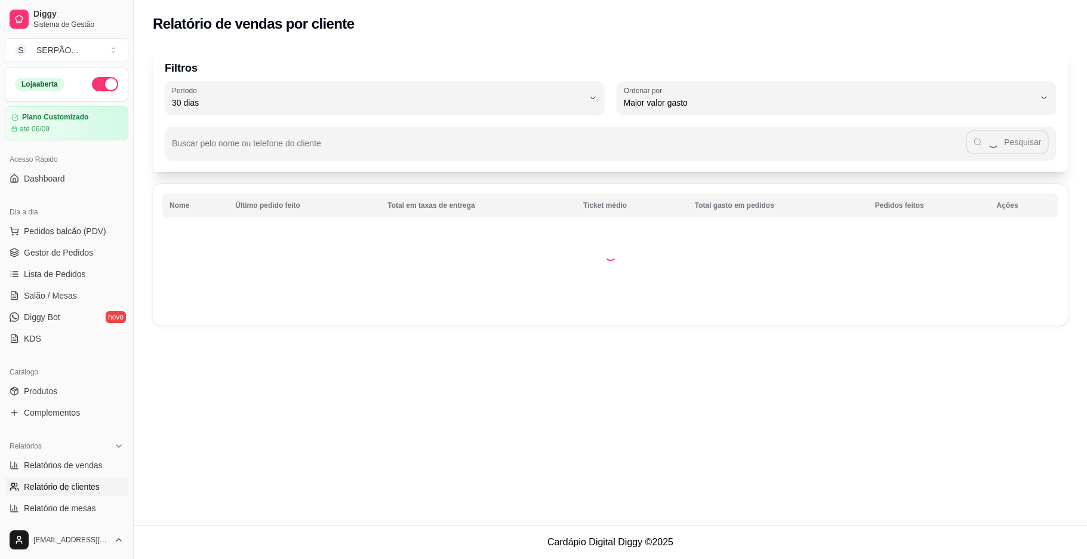
select select "30"
select select "HIGHEST_TOTAL_SPENT_WITH_ORDERS"
click at [63, 455] on link "Relatórios de vendas" at bounding box center [67, 464] width 124 height 19
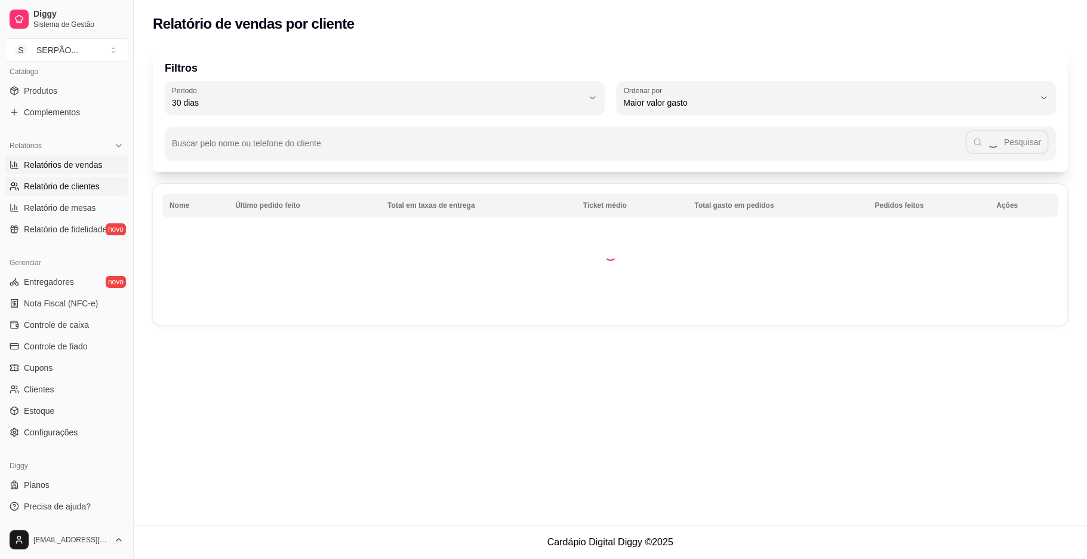
select select "ALL"
select select "0"
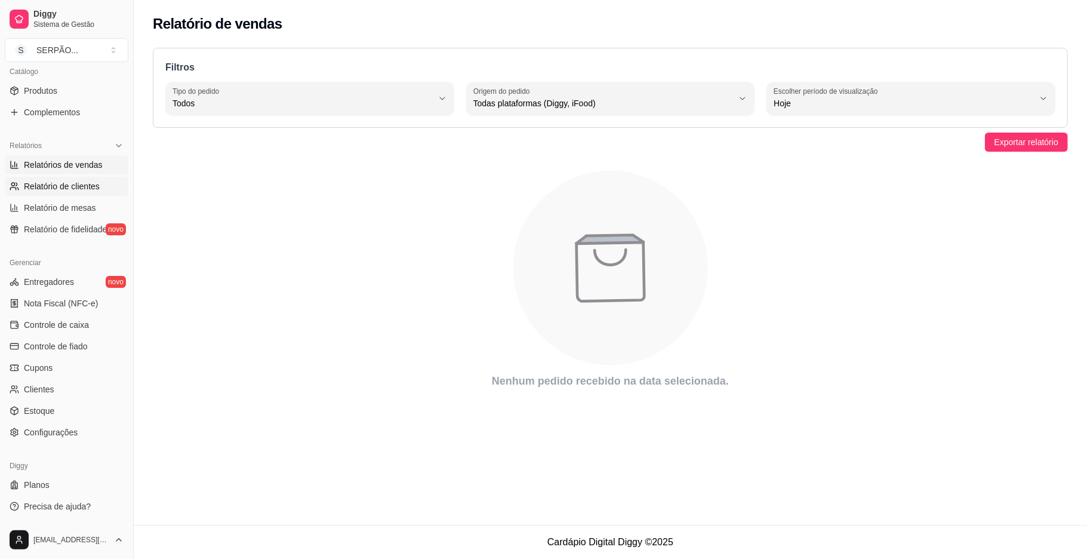
scroll to position [0, 0]
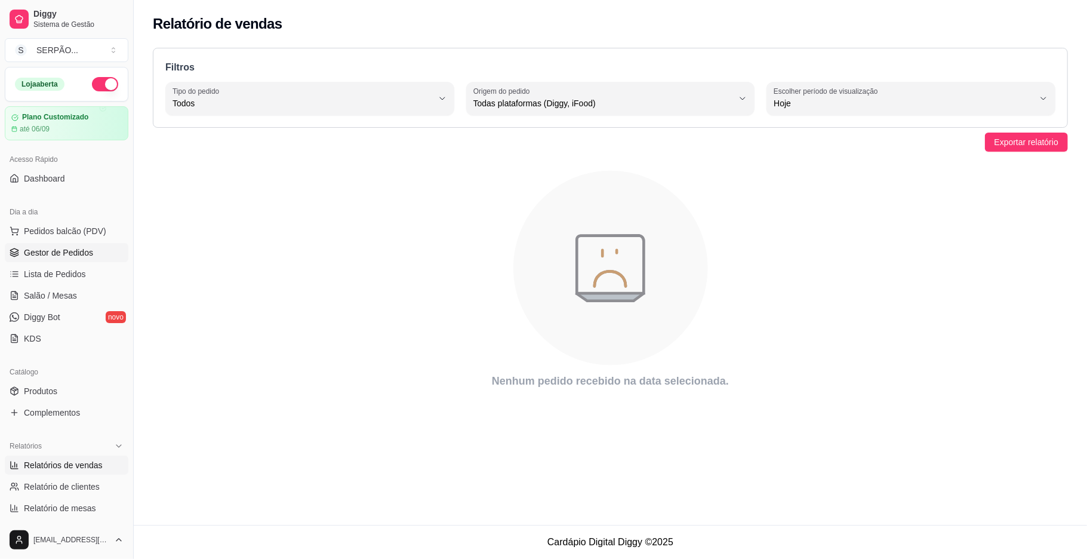
click at [75, 257] on span "Gestor de Pedidos" at bounding box center [58, 252] width 69 height 12
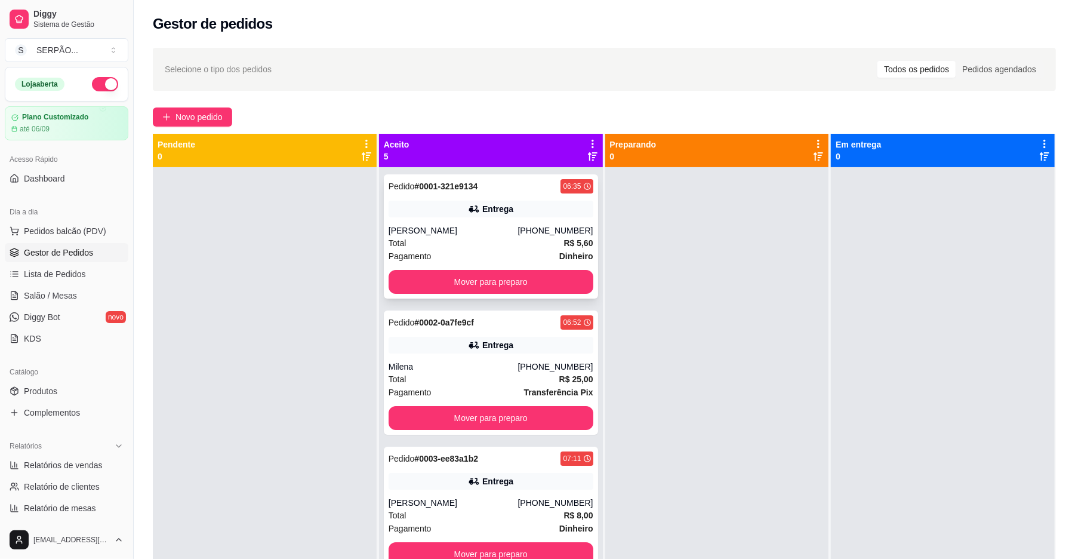
click at [504, 294] on div "Pedido # 0001-321e9134 06:35 Entrega [PERSON_NAME] [PHONE_NUMBER] Total R$ 5,60…" at bounding box center [491, 236] width 214 height 124
click at [511, 280] on button "Mover para preparo" at bounding box center [490, 282] width 205 height 24
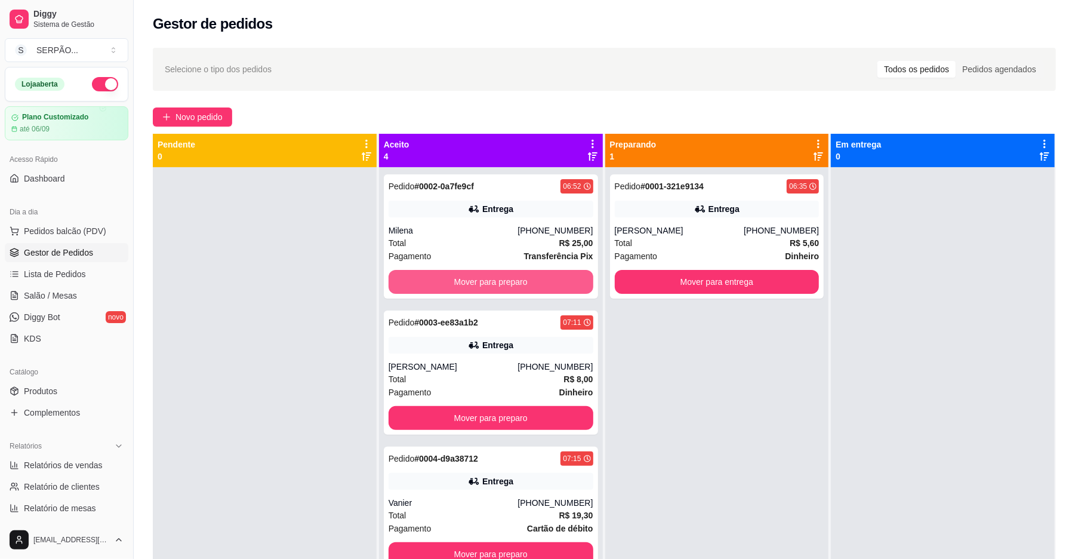
click at [511, 280] on button "Mover para preparo" at bounding box center [490, 282] width 205 height 24
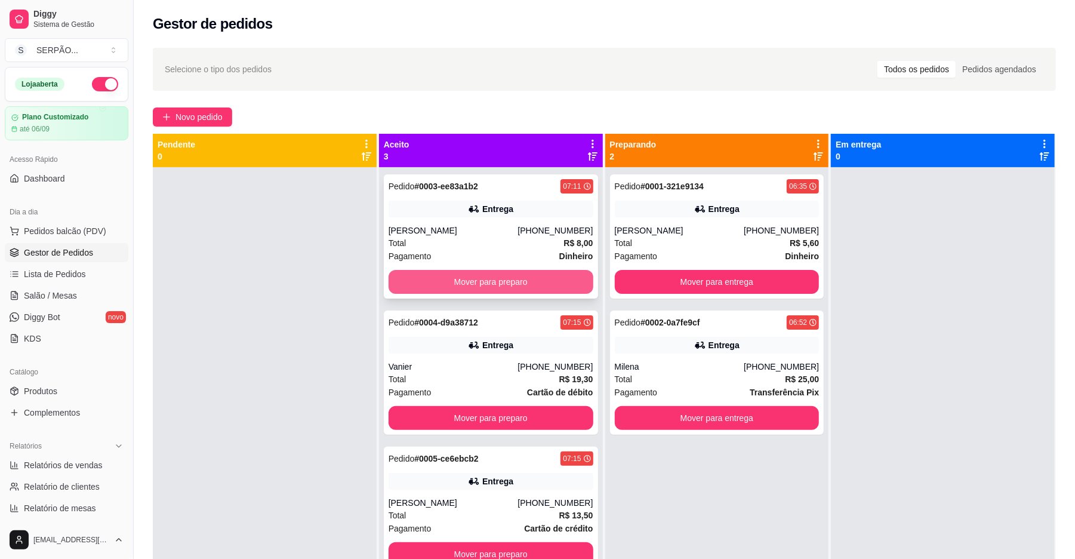
click at [532, 280] on button "Mover para preparo" at bounding box center [490, 282] width 205 height 24
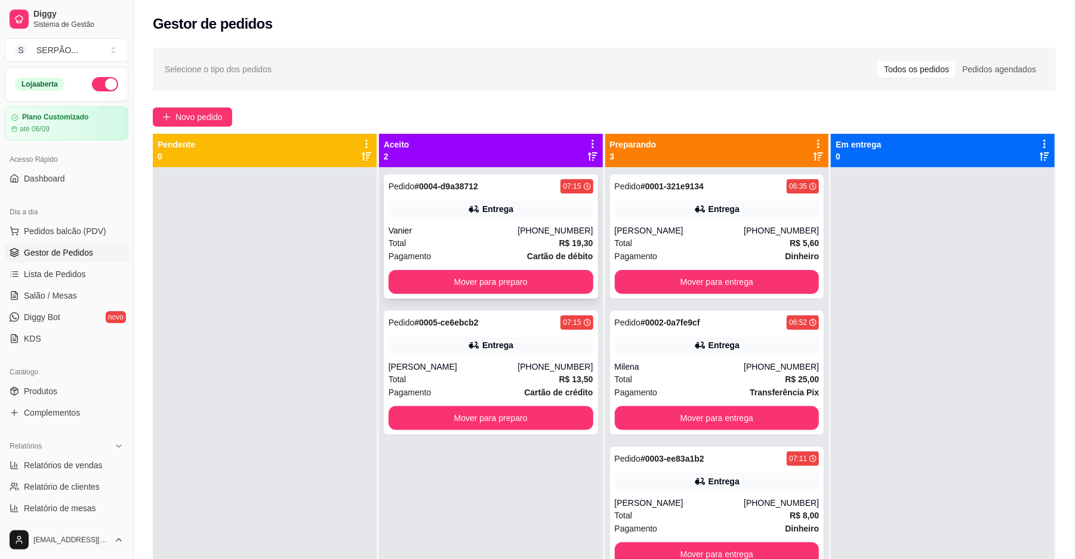
click at [492, 239] on div "Total R$ 19,30" at bounding box center [490, 242] width 205 height 13
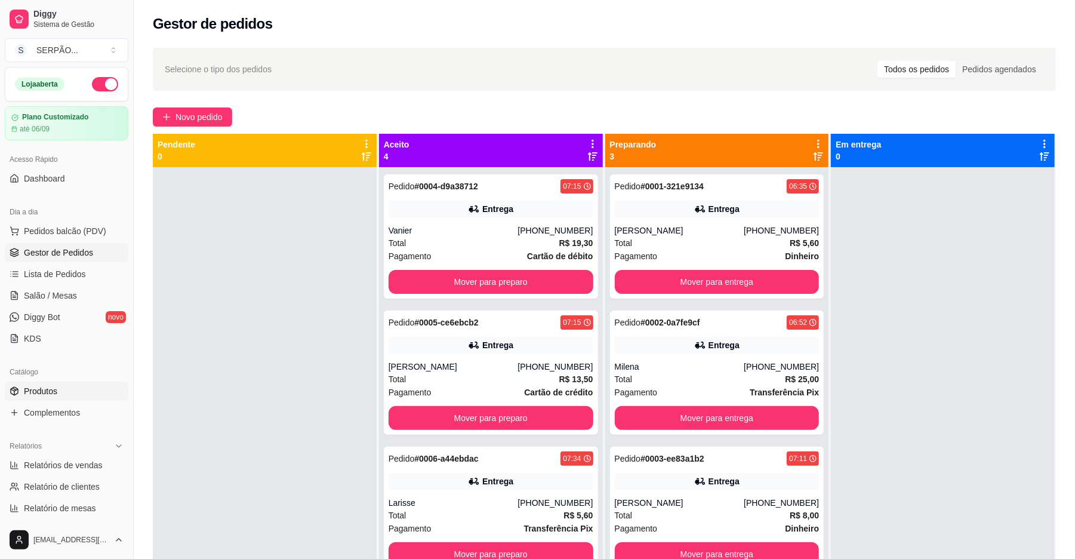
click at [79, 400] on link "Produtos" at bounding box center [67, 390] width 124 height 19
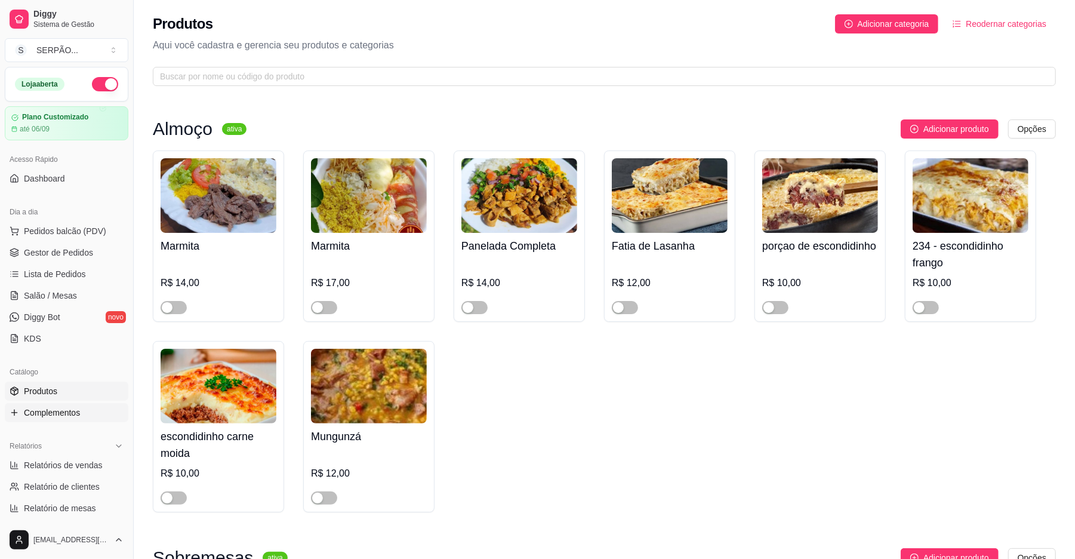
click at [67, 413] on span "Complementos" at bounding box center [52, 412] width 56 height 12
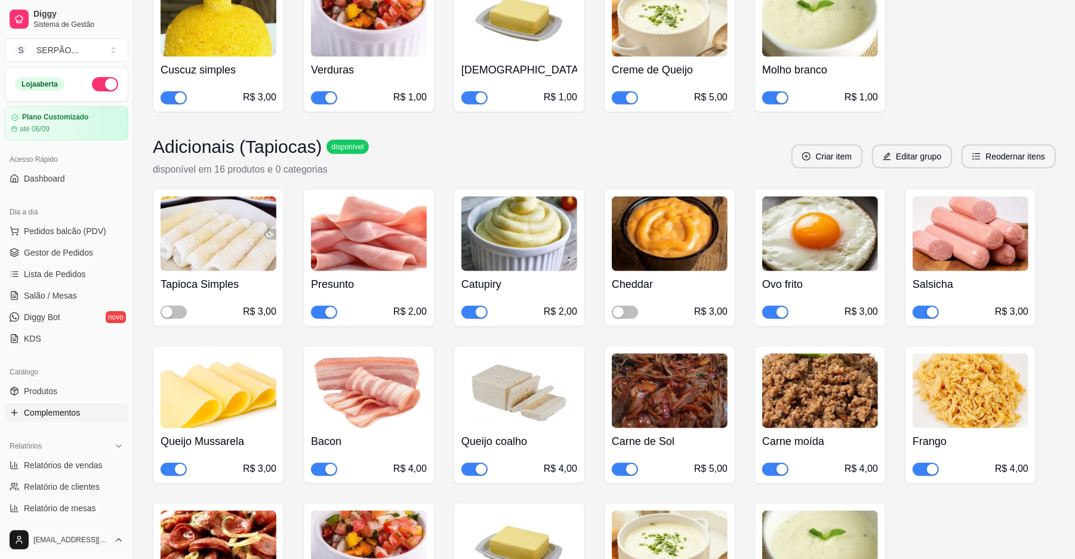
scroll to position [636, 0]
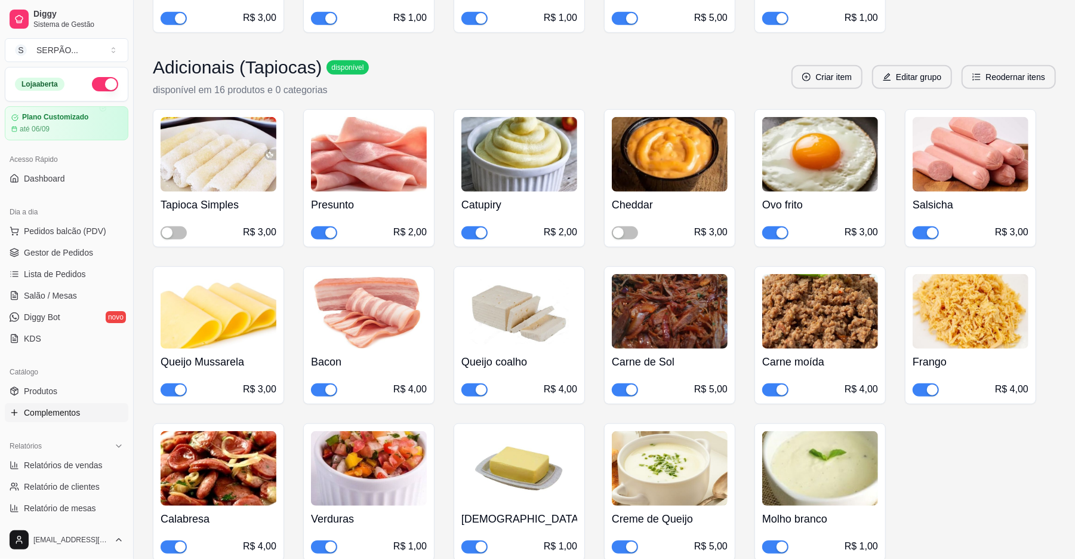
click at [653, 340] on img at bounding box center [670, 311] width 116 height 75
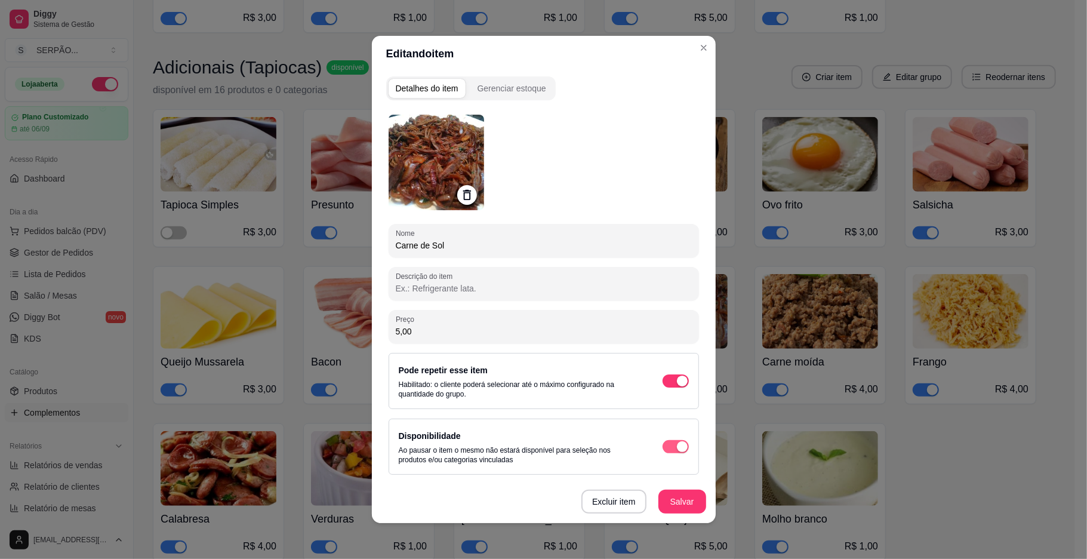
drag, startPoint x: 652, startPoint y: 443, endPoint x: 664, endPoint y: 443, distance: 11.3
click at [662, 387] on span "button" at bounding box center [675, 380] width 26 height 13
click at [661, 497] on button "Salvar" at bounding box center [682, 501] width 48 height 24
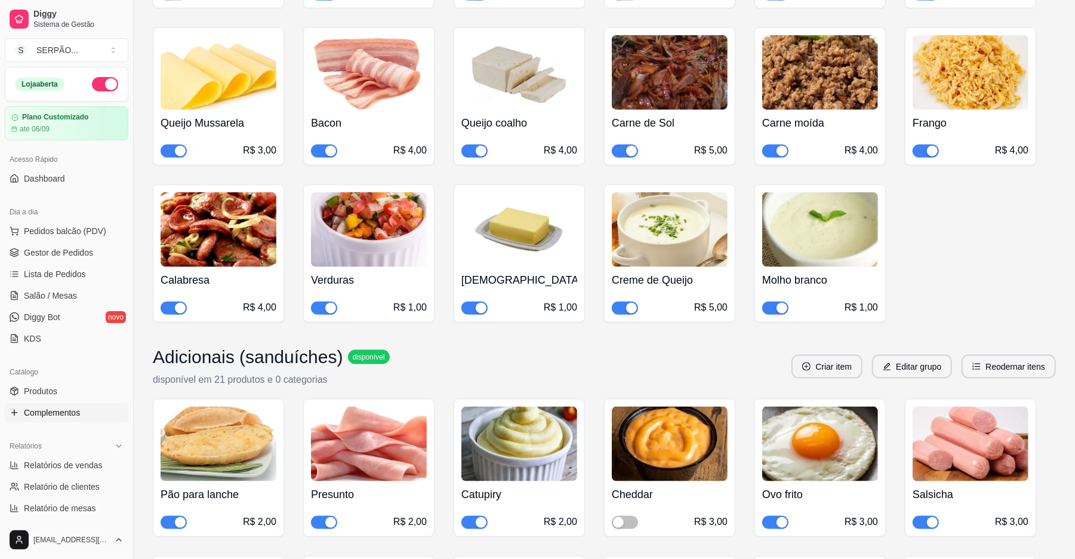
scroll to position [1034, 0]
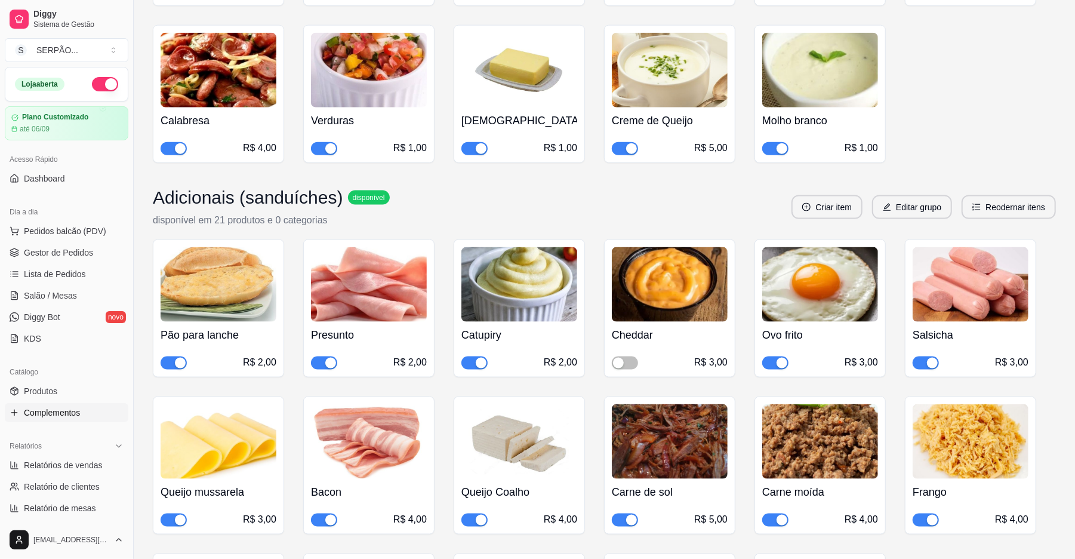
click at [647, 473] on img at bounding box center [670, 441] width 116 height 75
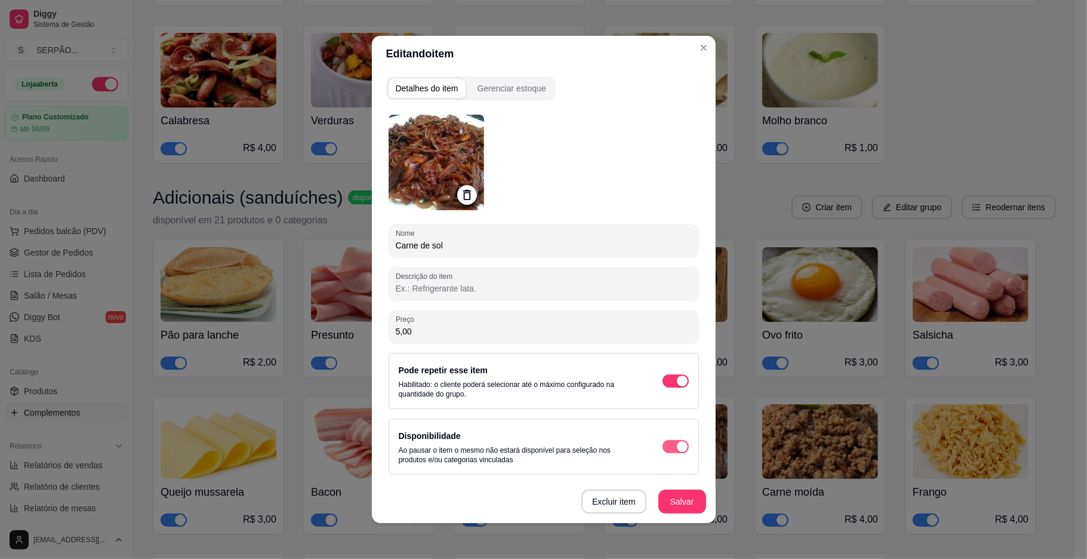
drag, startPoint x: 654, startPoint y: 440, endPoint x: 665, endPoint y: 447, distance: 12.9
click at [662, 387] on span "button" at bounding box center [675, 380] width 26 height 13
click at [666, 490] on button "Salvar" at bounding box center [682, 501] width 47 height 23
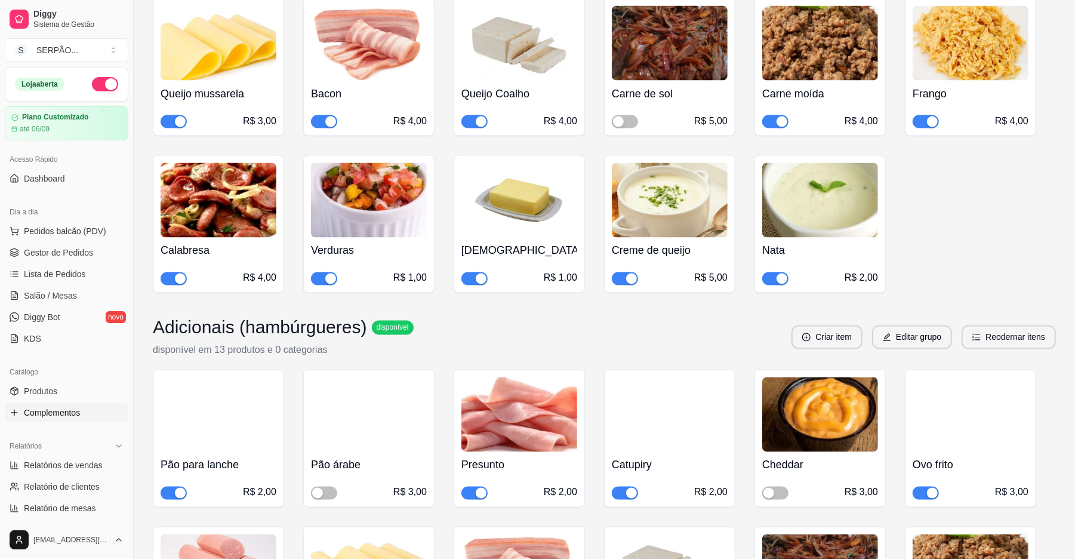
scroll to position [1512, 0]
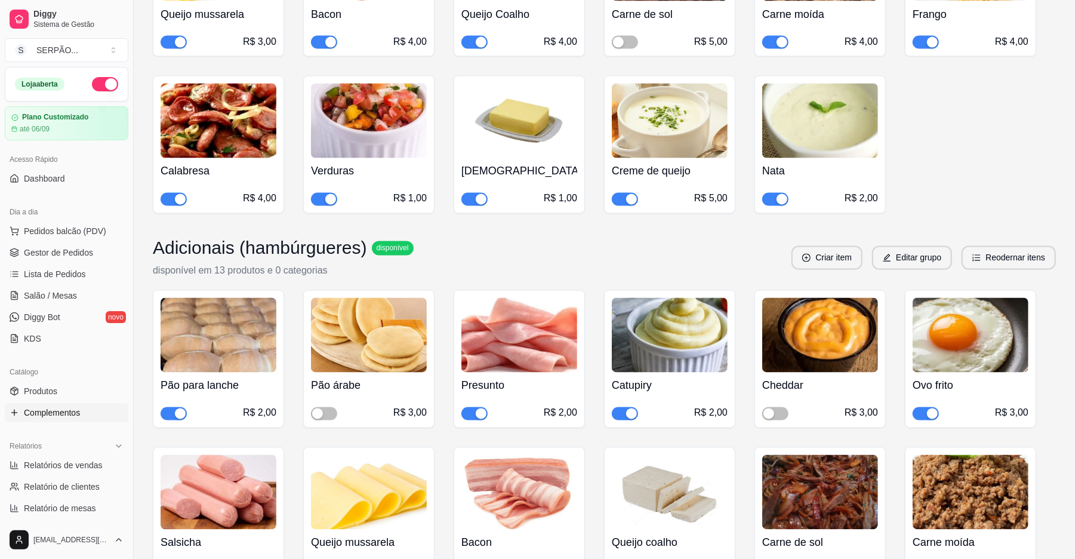
click at [824, 504] on img at bounding box center [820, 492] width 116 height 75
click at [81, 387] on link "Produtos" at bounding box center [67, 390] width 124 height 19
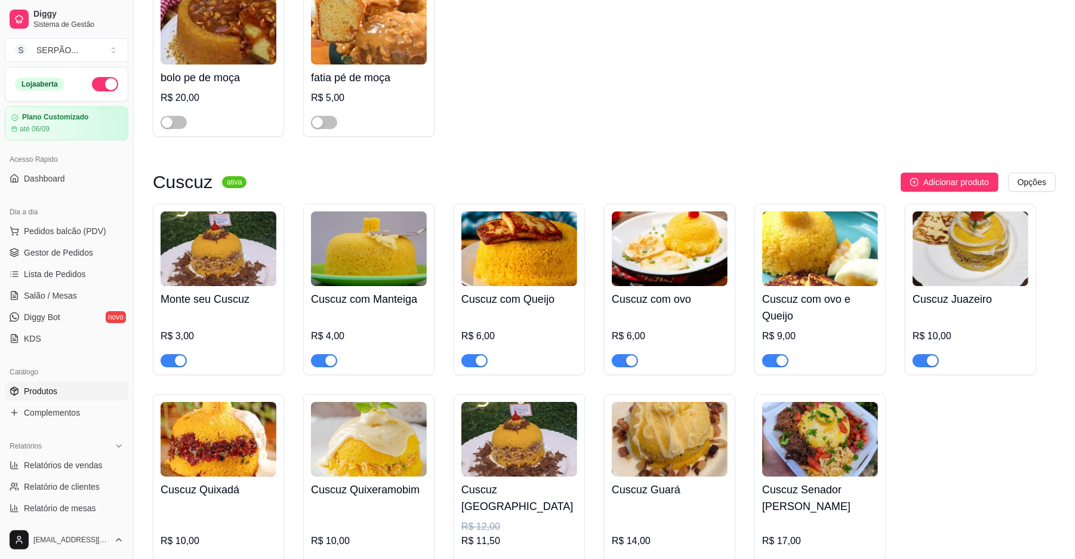
scroll to position [3023, 0]
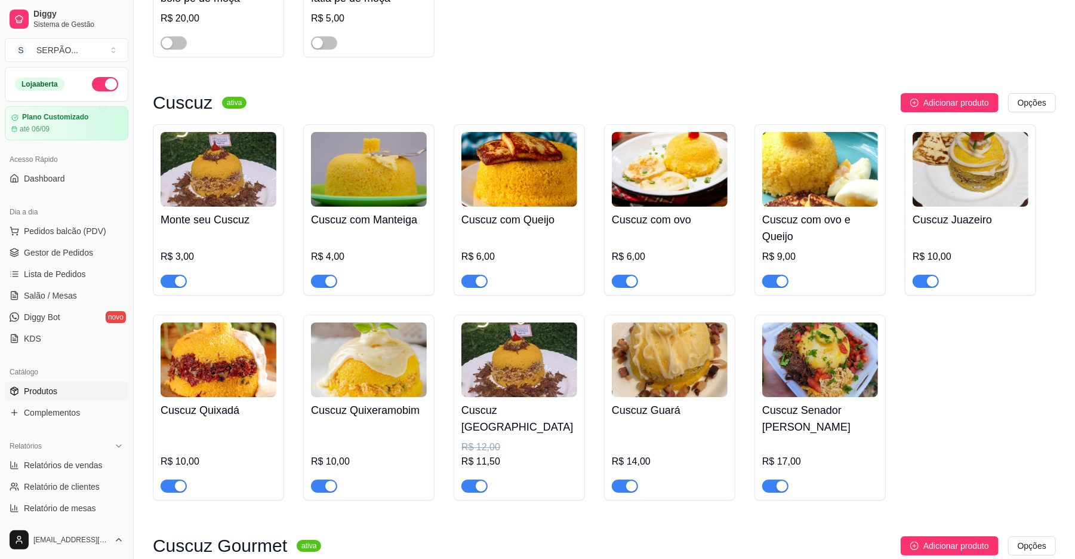
click at [478, 480] on div "button" at bounding box center [481, 485] width 11 height 11
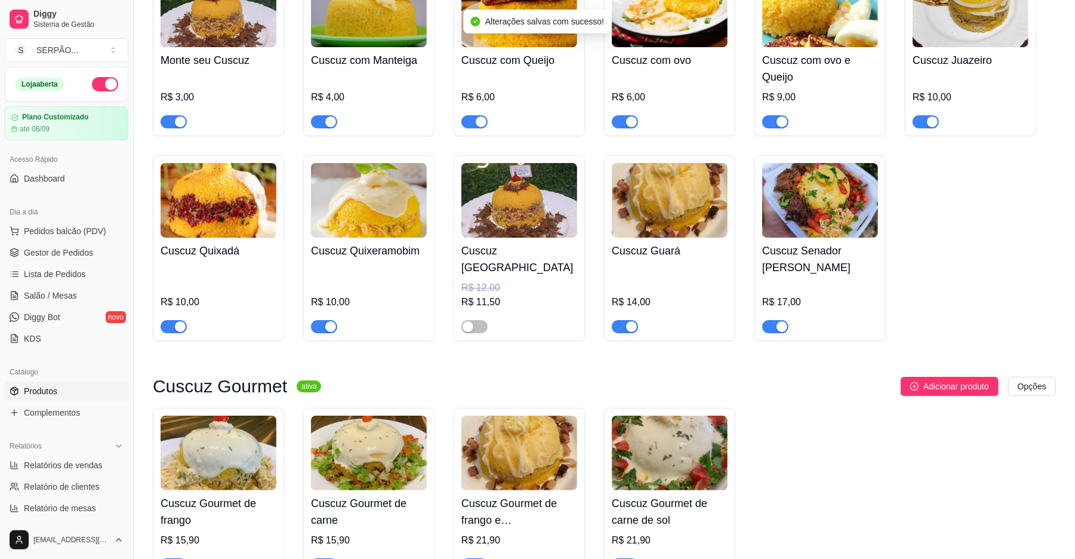
scroll to position [3262, 0]
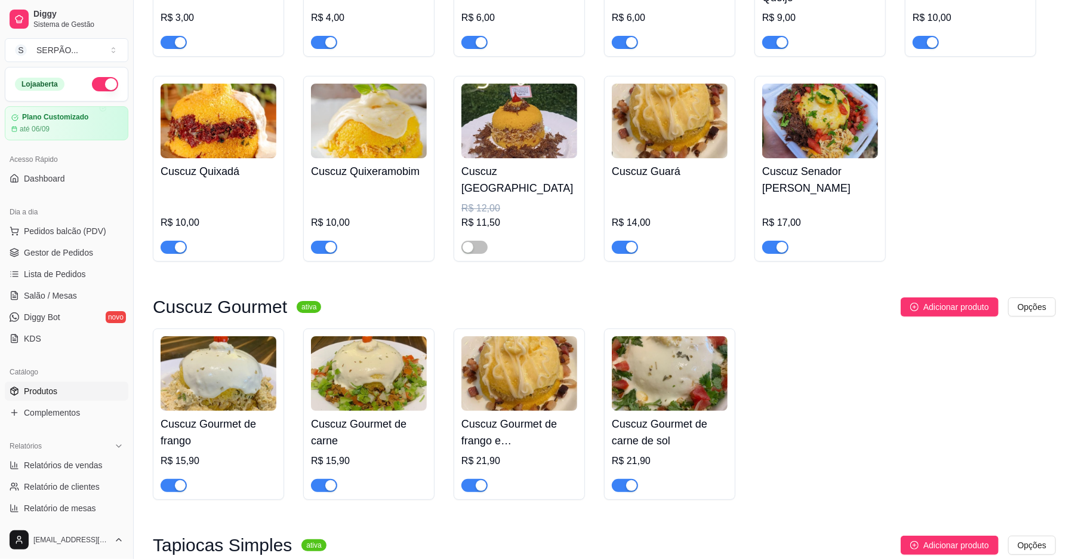
click at [623, 483] on span "button" at bounding box center [625, 485] width 26 height 13
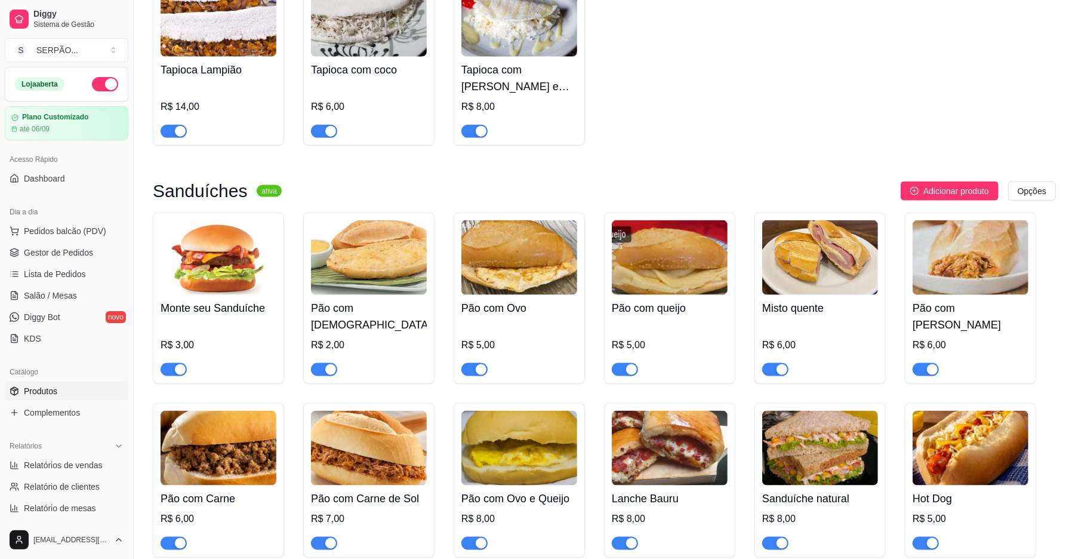
scroll to position [4376, 0]
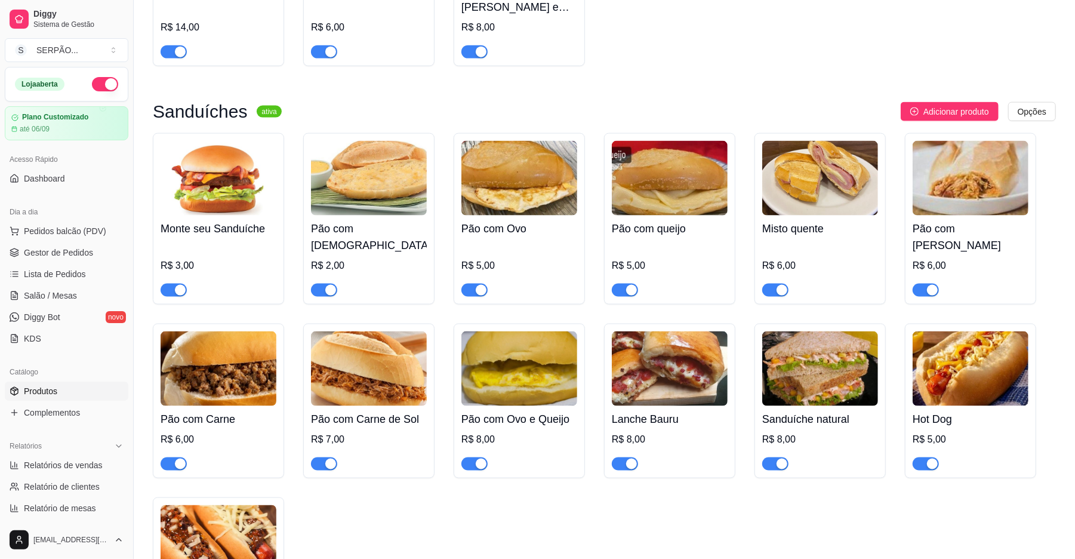
click at [328, 456] on div at bounding box center [324, 463] width 26 height 14
click at [323, 457] on span "button" at bounding box center [324, 463] width 26 height 13
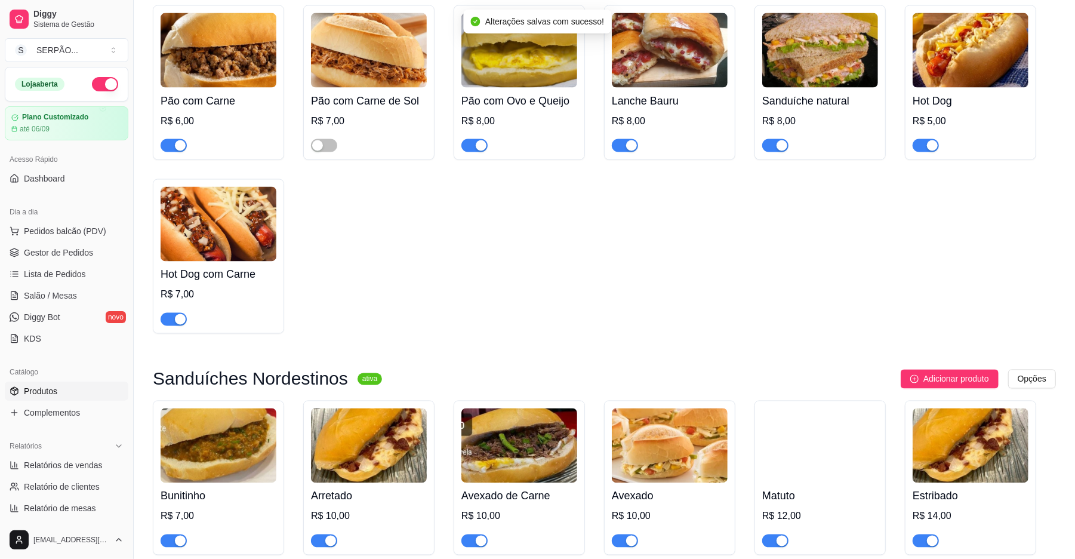
scroll to position [4774, 0]
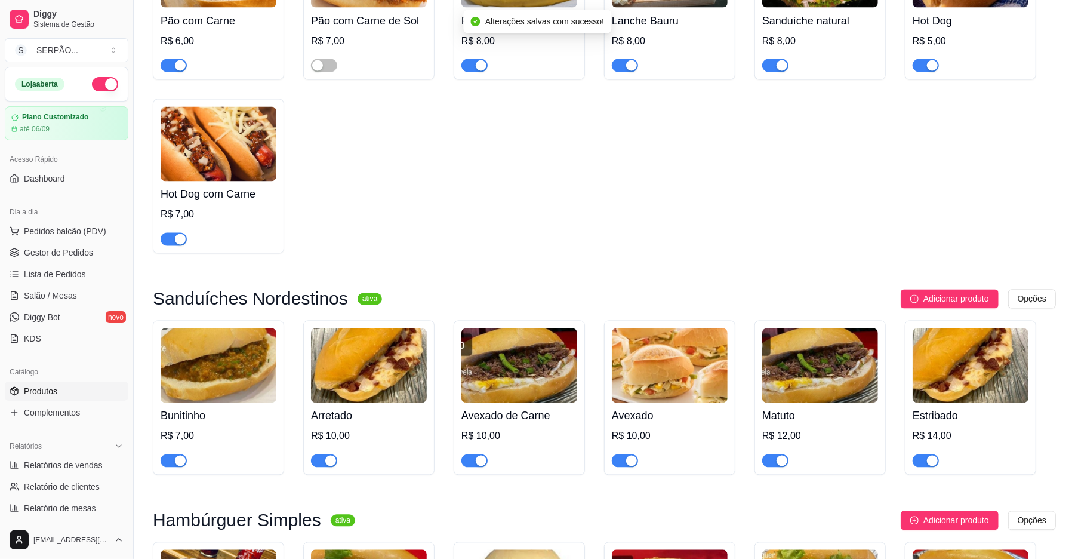
click at [477, 455] on div "button" at bounding box center [481, 460] width 11 height 11
click at [785, 455] on div "button" at bounding box center [781, 460] width 11 height 11
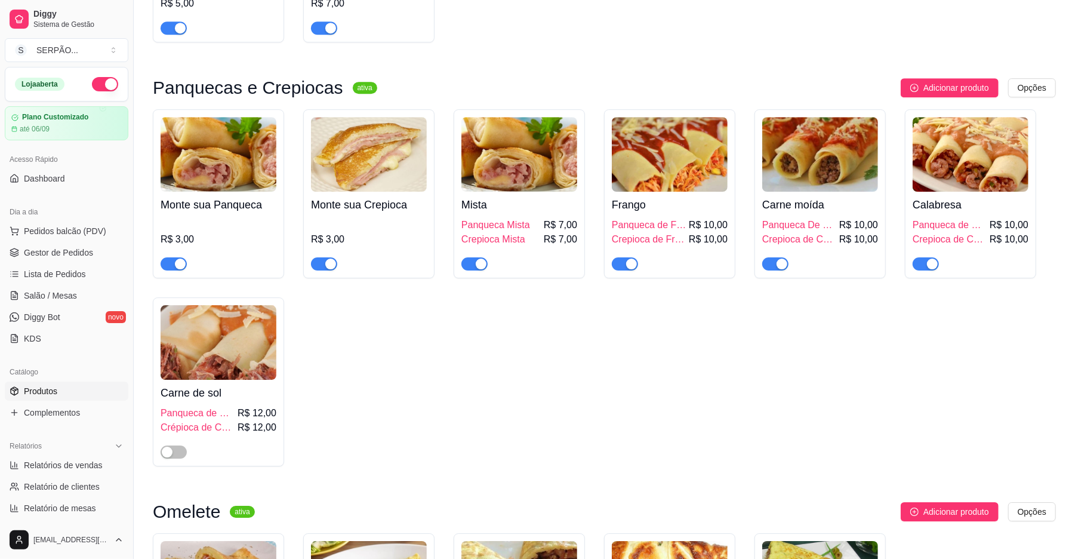
scroll to position [6286, 0]
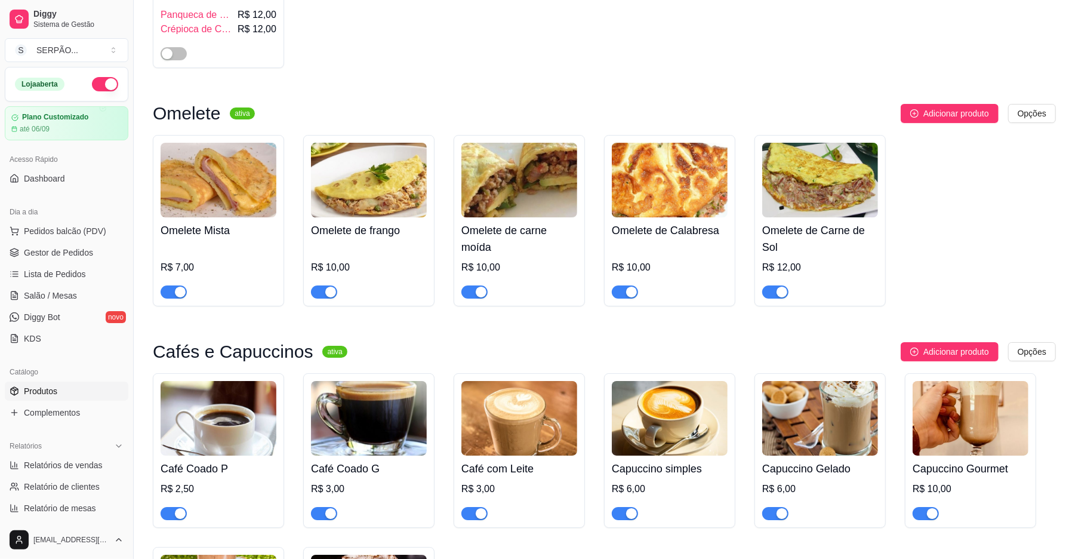
click at [784, 286] on div "button" at bounding box center [781, 291] width 11 height 11
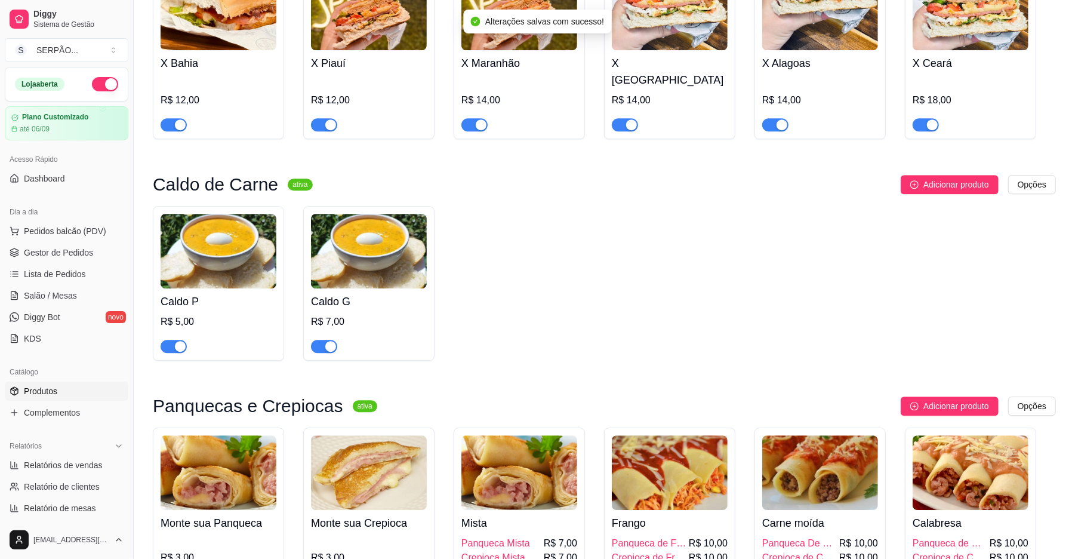
scroll to position [5092, 0]
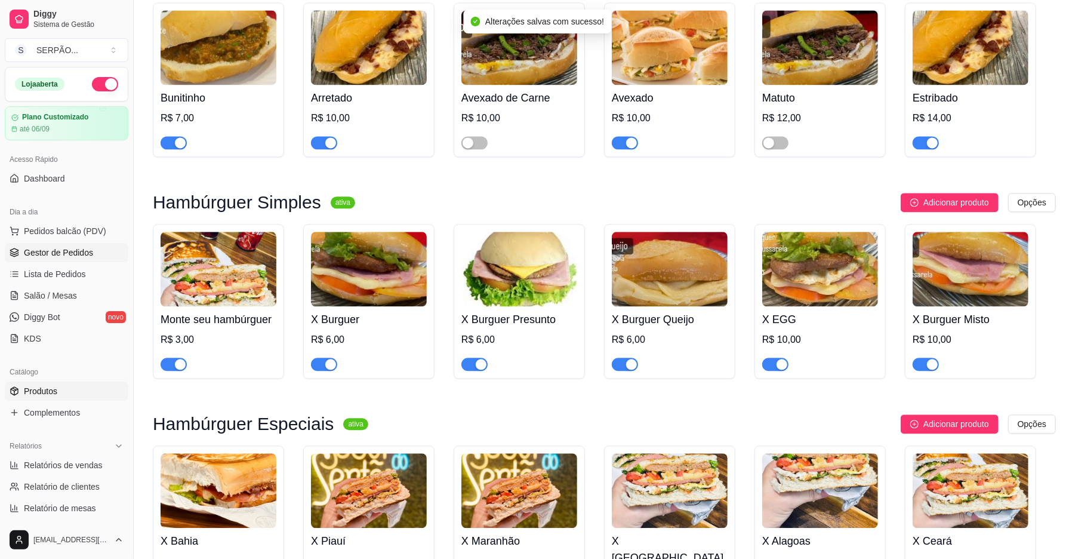
click at [70, 252] on span "Gestor de Pedidos" at bounding box center [58, 252] width 69 height 12
